Goal: Navigation & Orientation: Find specific page/section

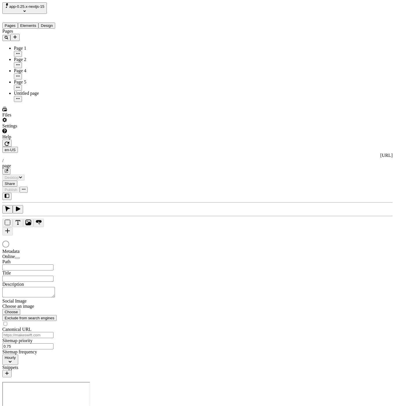
type input "/page"
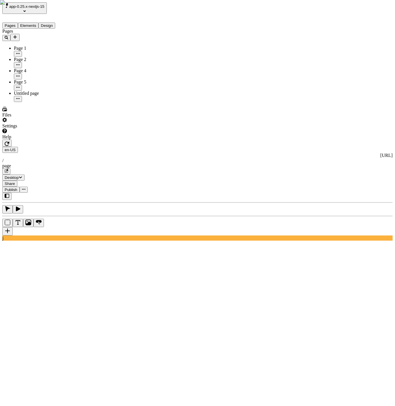
click at [20, 79] on div "Page 5" at bounding box center [43, 84] width 58 height 11
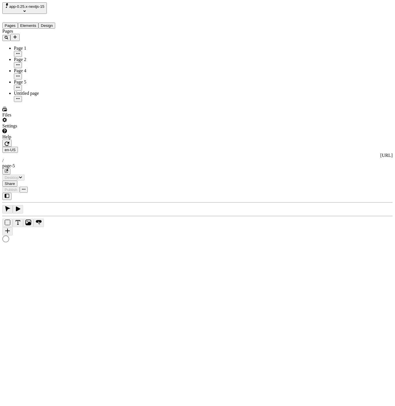
type input "/page-5"
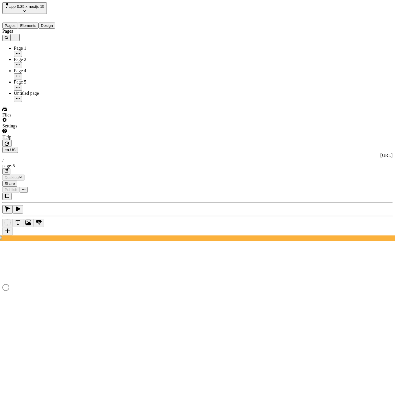
click at [21, 91] on div "Untitled page" at bounding box center [43, 96] width 58 height 11
click at [37, 102] on div "Pages Page 1 Page 2 Page 4 Page 5 Untitled page" at bounding box center [36, 65] width 69 height 73
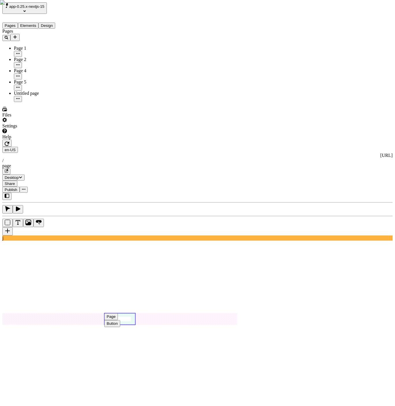
click at [135, 313] on use at bounding box center [119, 319] width 31 height 12
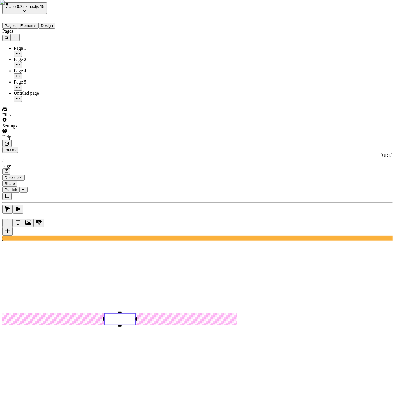
click at [315, 45] on div "Reset to base" at bounding box center [320, 52] width 10 height 16
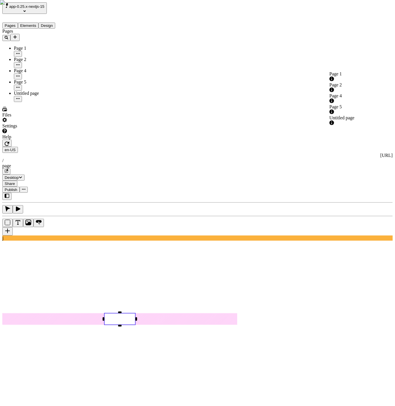
click at [342, 93] on div "Page 4" at bounding box center [360, 98] width 62 height 11
click at [361, 104] on div "Page 5" at bounding box center [360, 109] width 62 height 11
click at [356, 115] on div "Untitled page" at bounding box center [360, 117] width 62 height 5
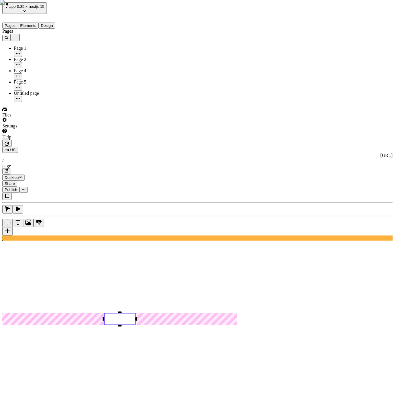
type input "Untitled page"
